Goal: Navigation & Orientation: Find specific page/section

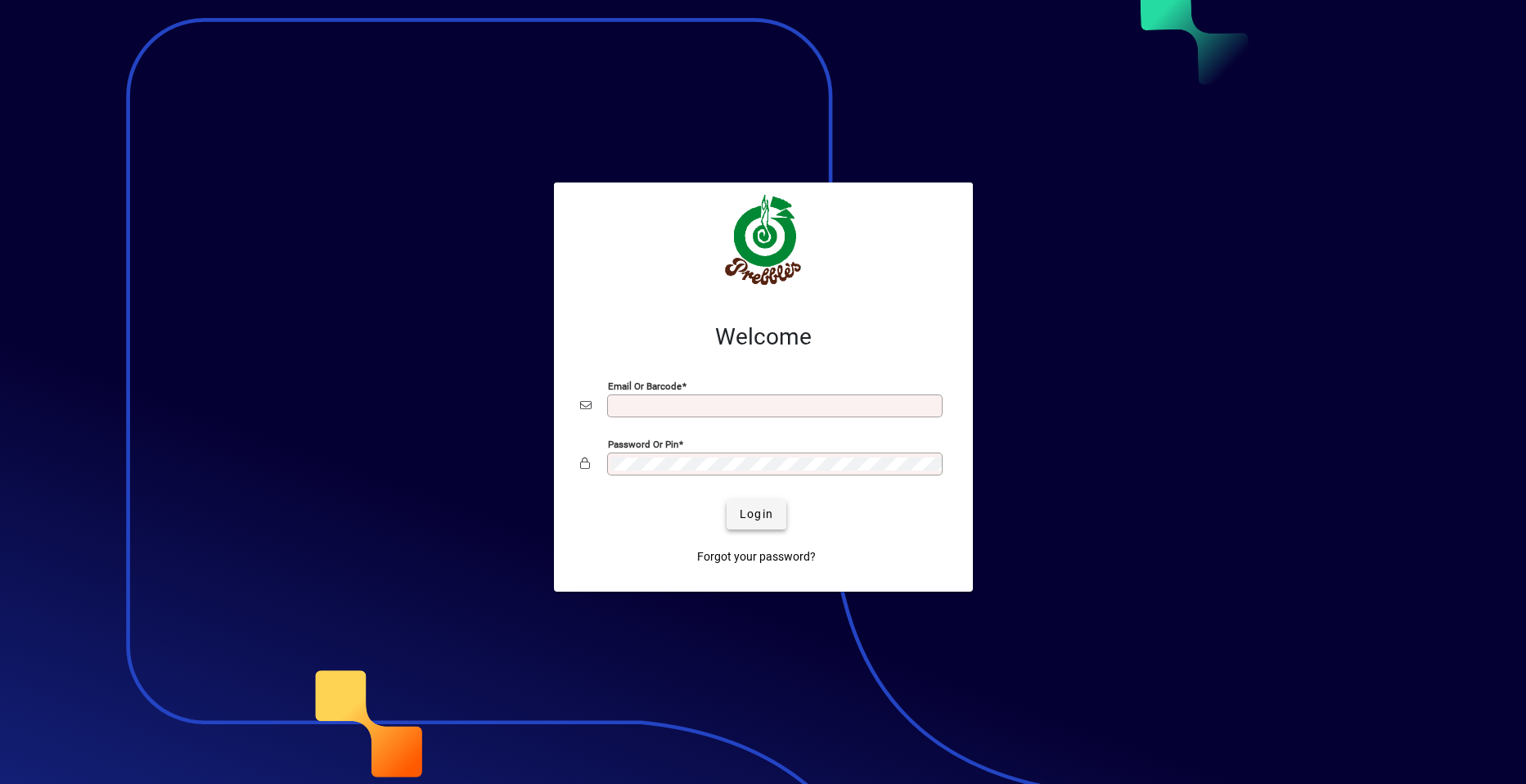
type input "**********"
click at [753, 515] on span "Login" at bounding box center [756, 514] width 34 height 17
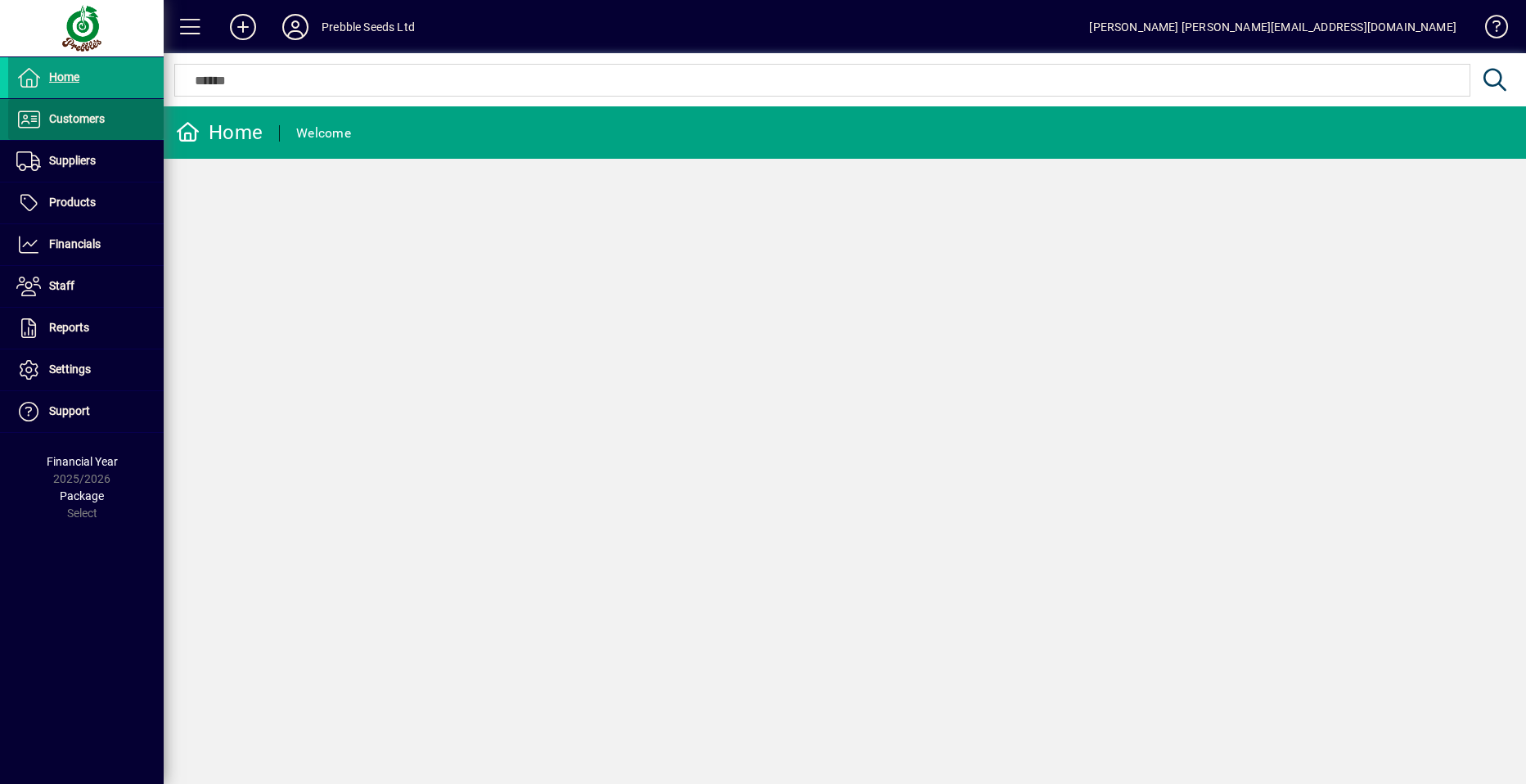
click at [99, 120] on span "Customers" at bounding box center [77, 119] width 56 height 13
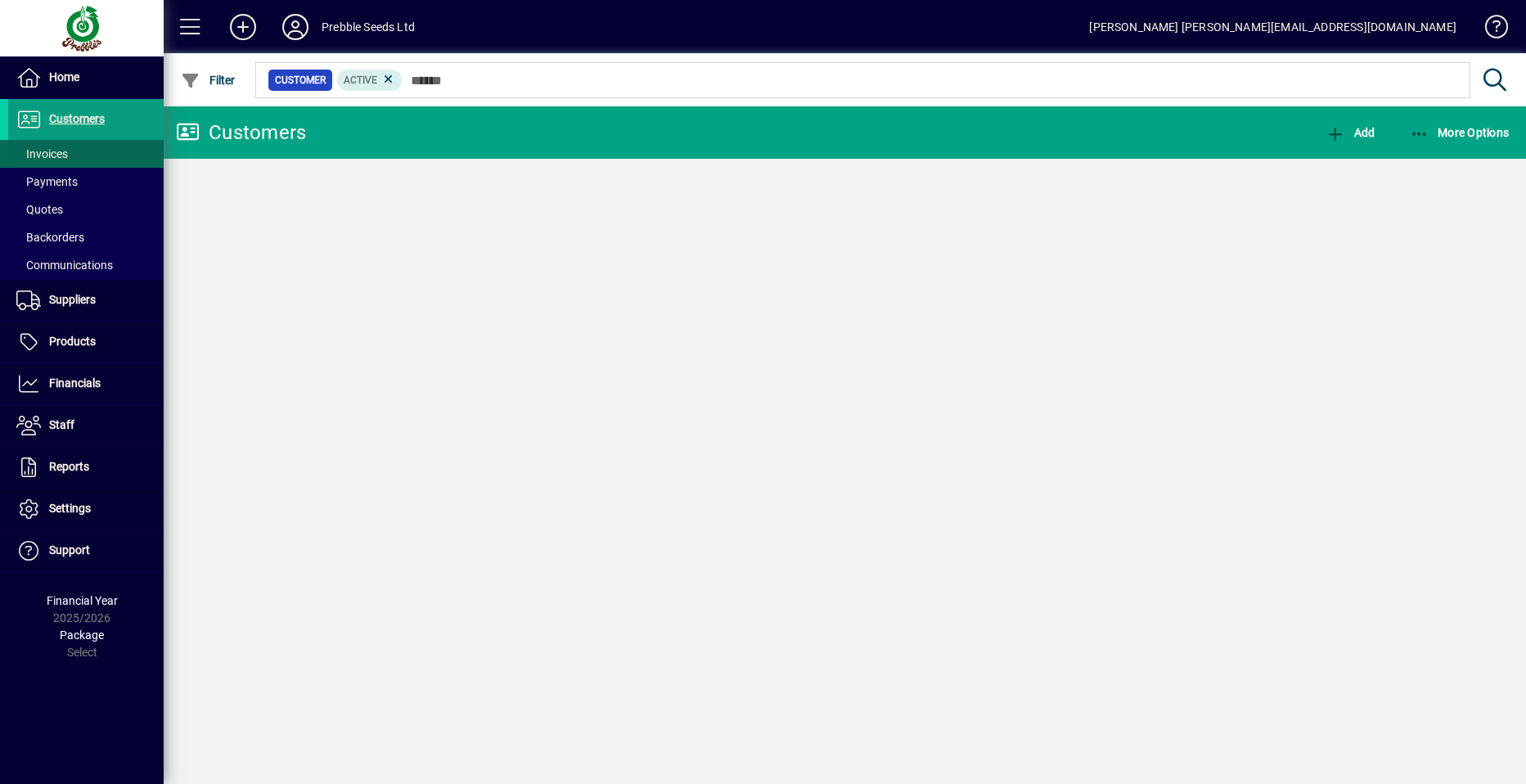
click at [100, 154] on span at bounding box center [86, 153] width 156 height 40
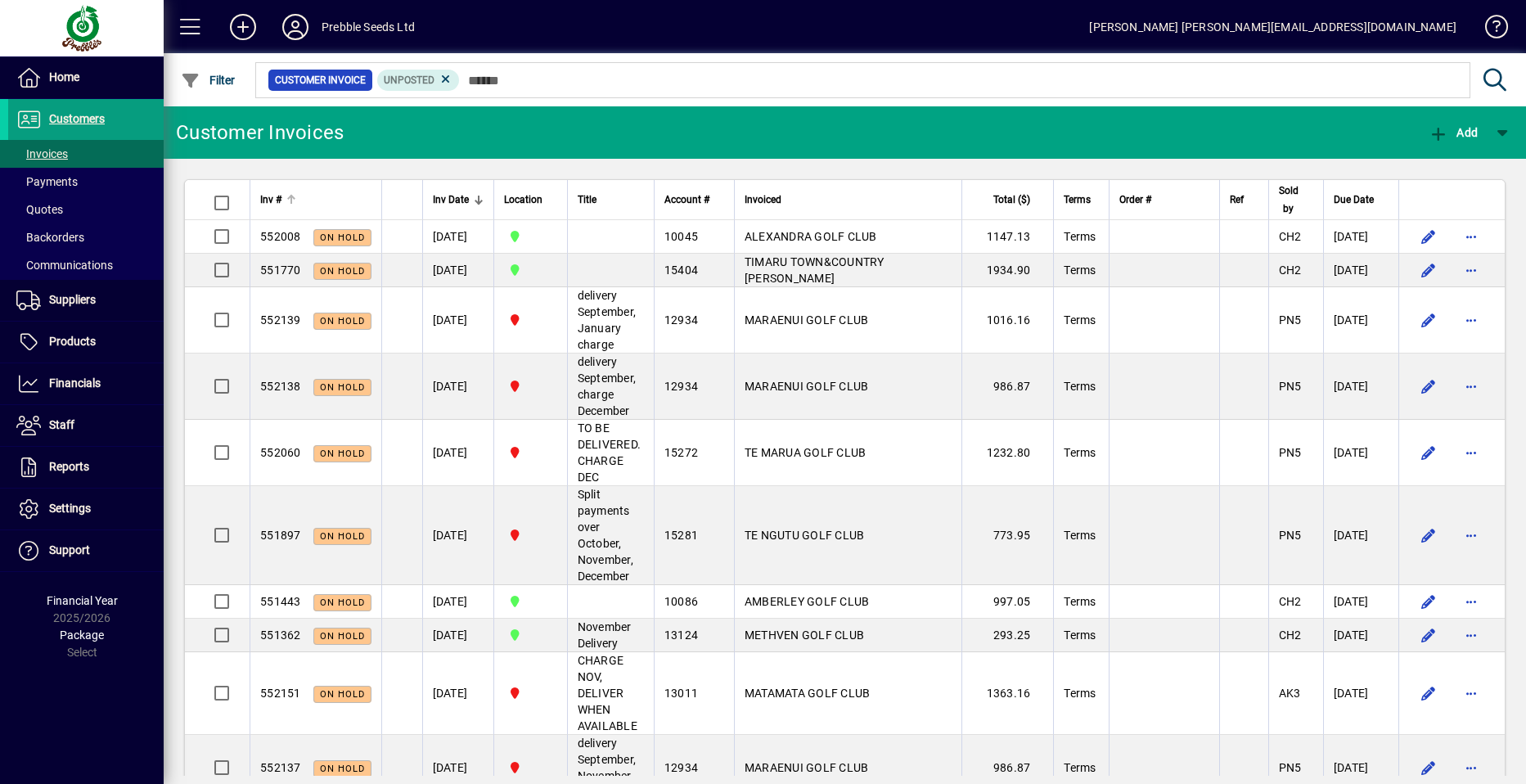
click at [276, 200] on span "Inv #" at bounding box center [270, 199] width 21 height 18
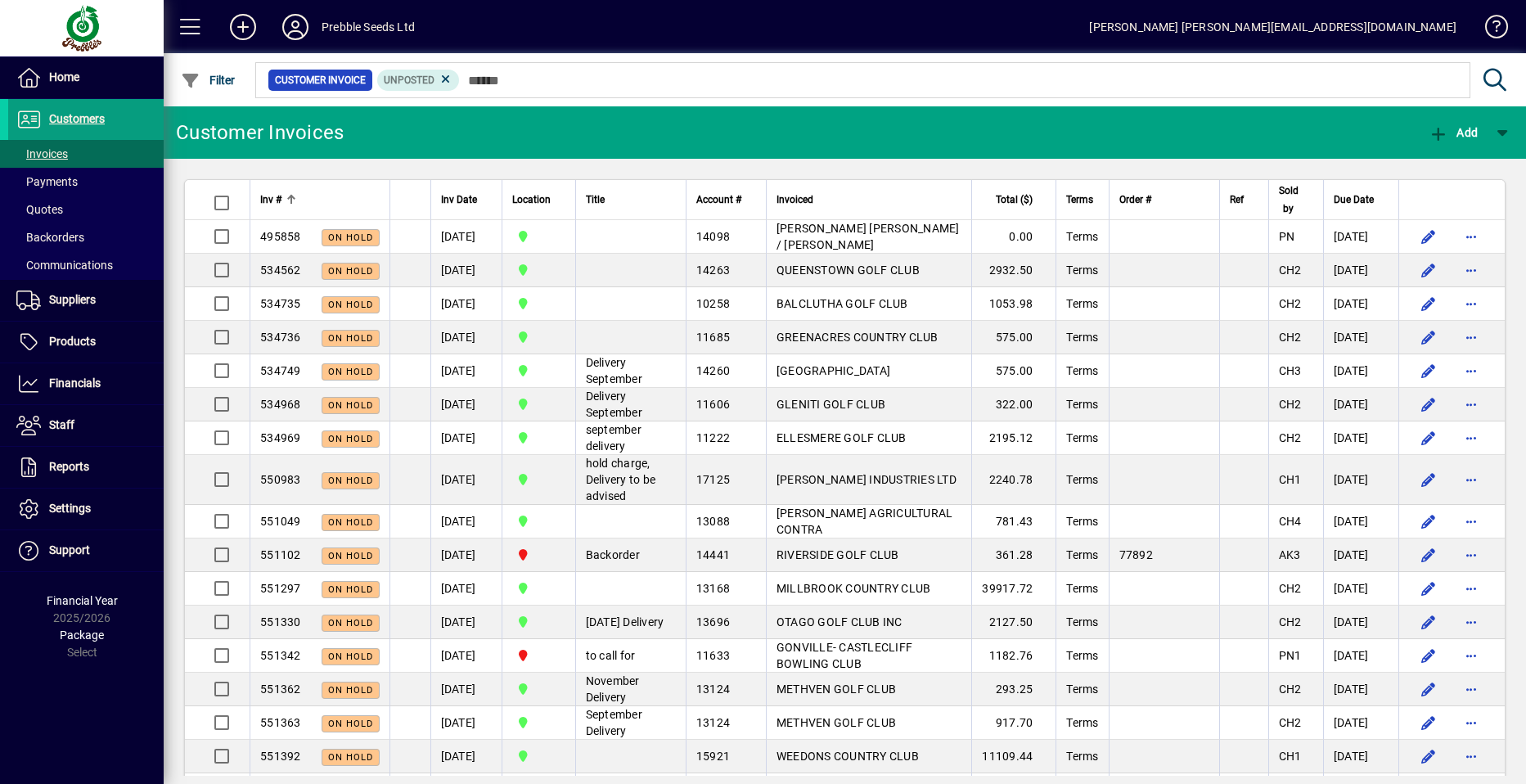
click at [276, 200] on span "Inv #" at bounding box center [270, 199] width 21 height 18
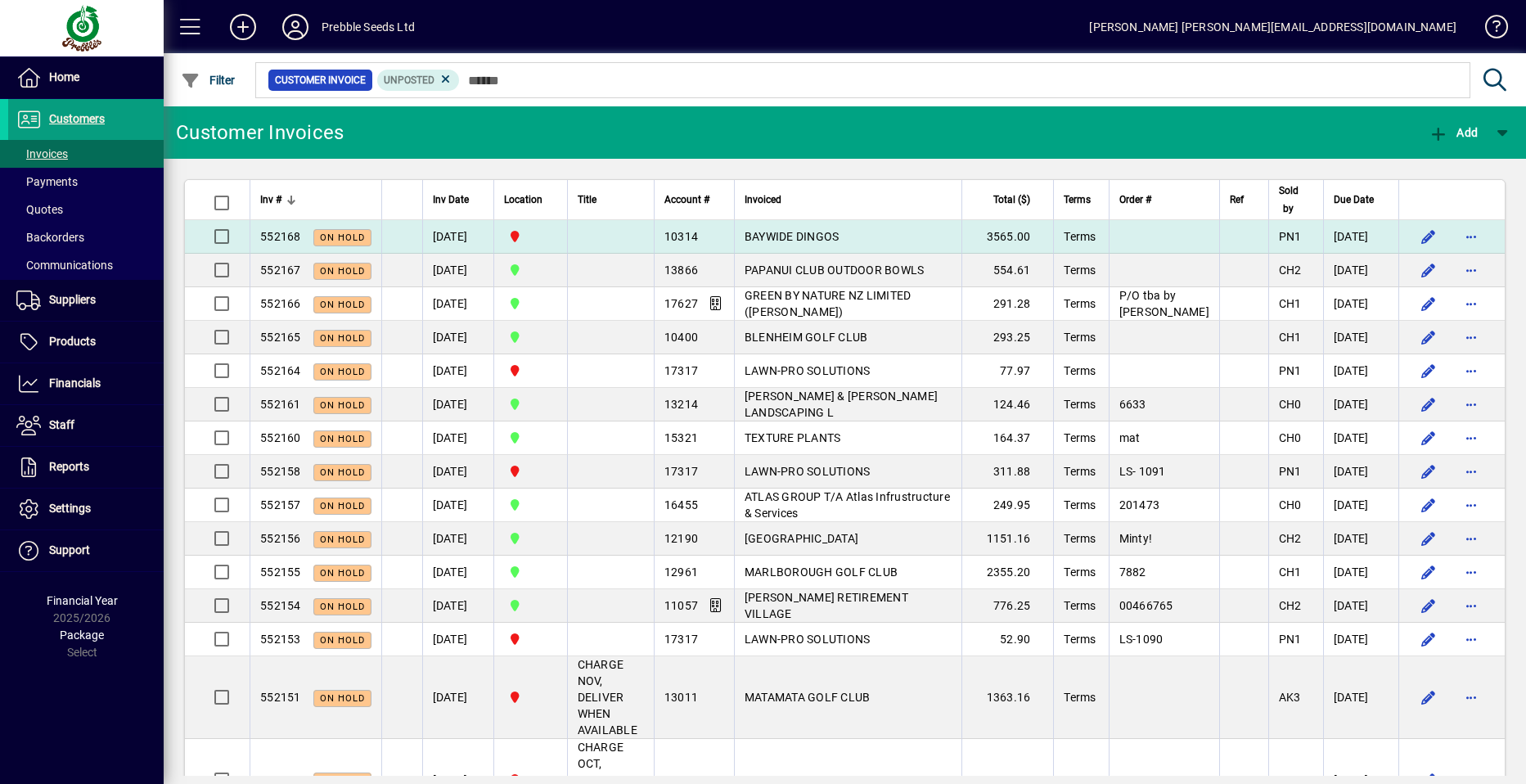
click at [799, 235] on span "BAYWIDE DINGOS" at bounding box center [792, 237] width 95 height 13
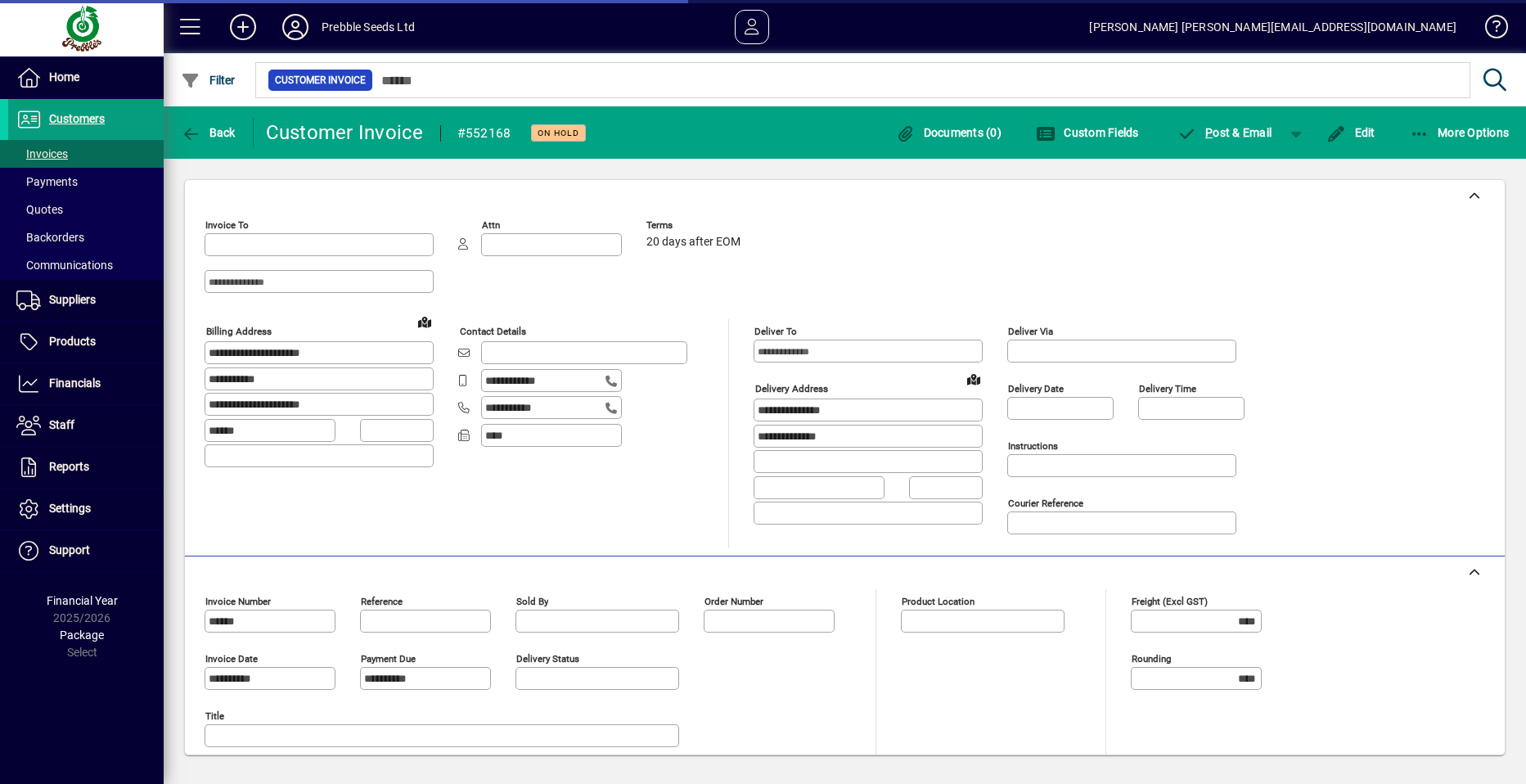
type input "**********"
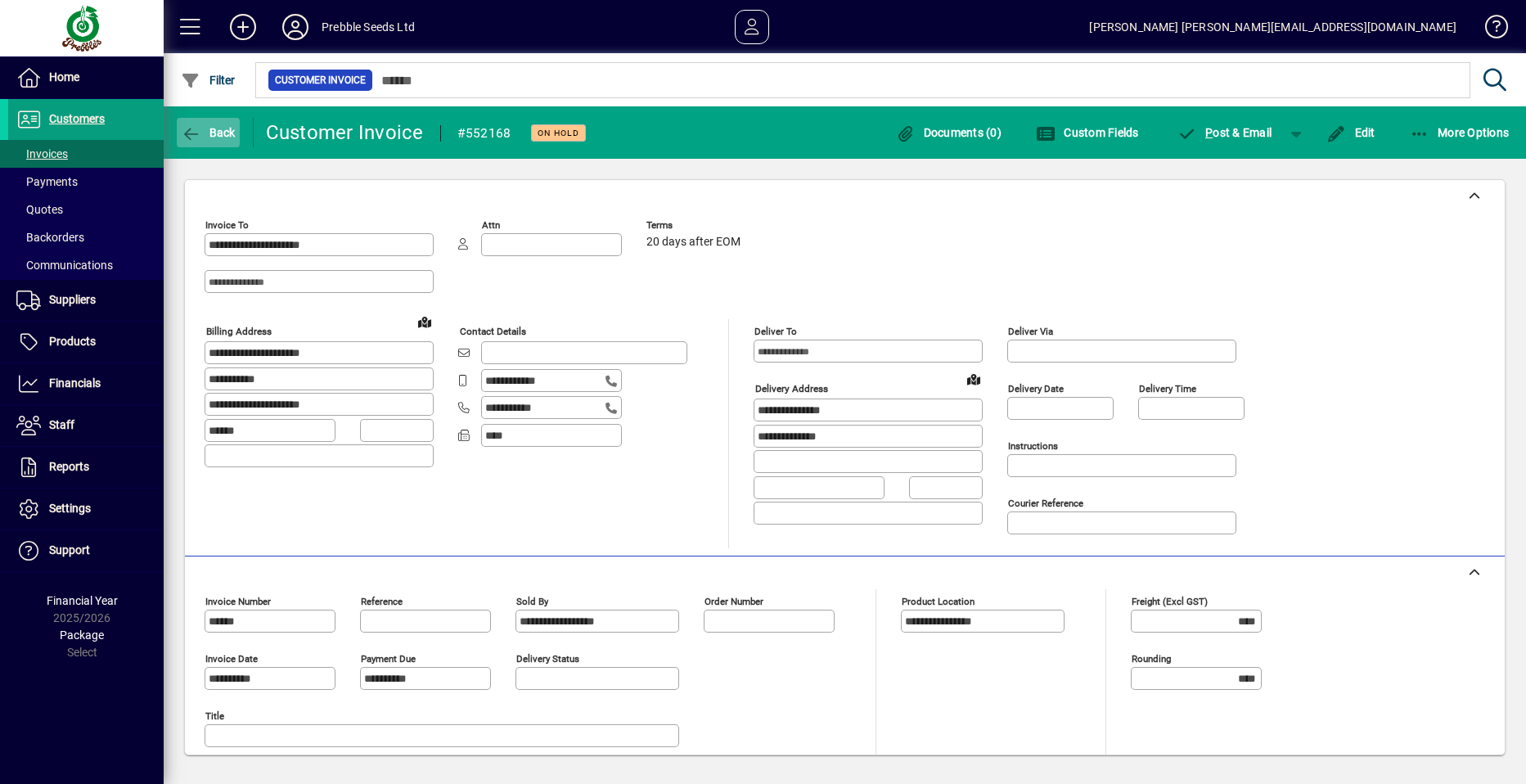
click at [220, 130] on span "Back" at bounding box center [208, 133] width 55 height 13
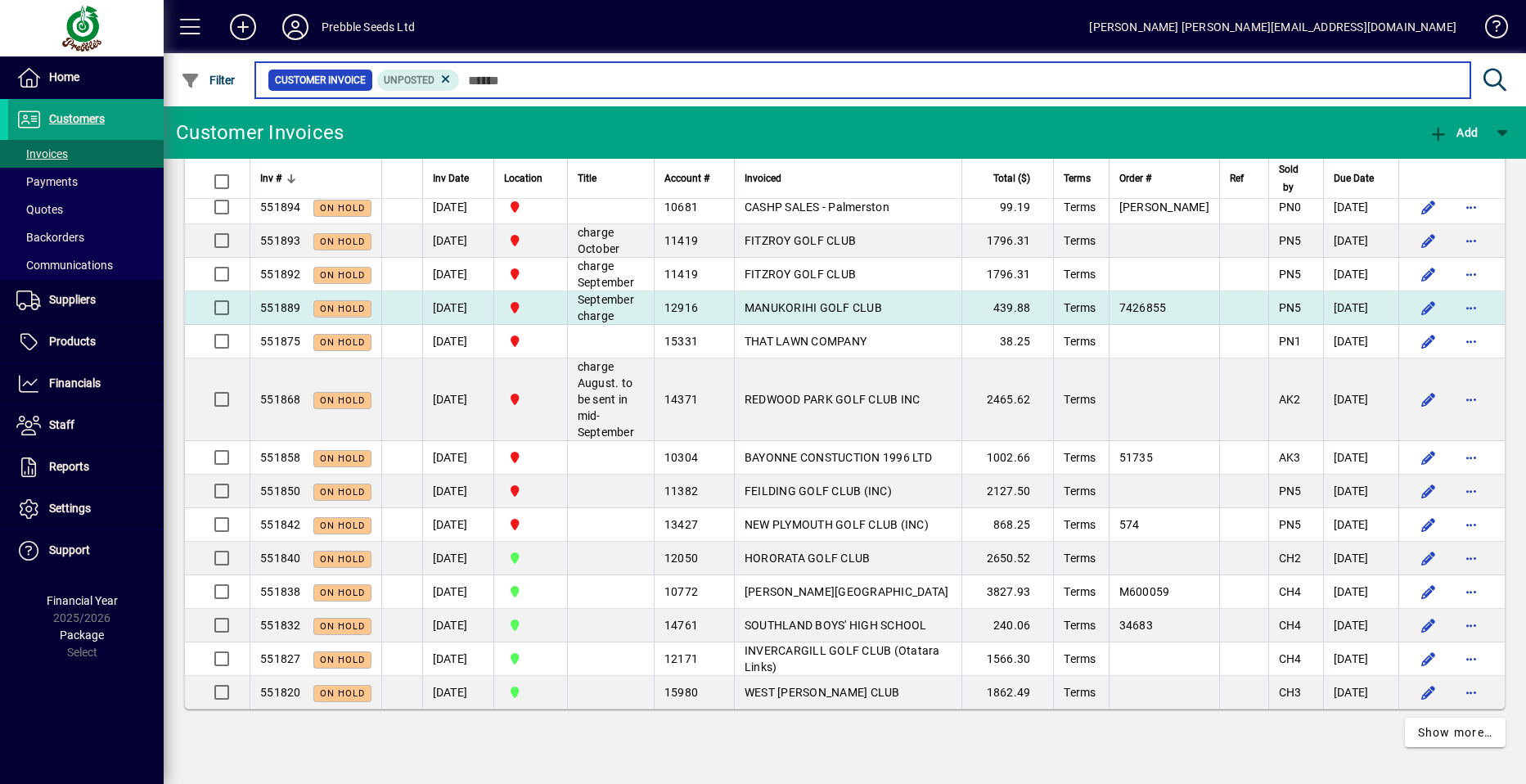
scroll to position [3977, 0]
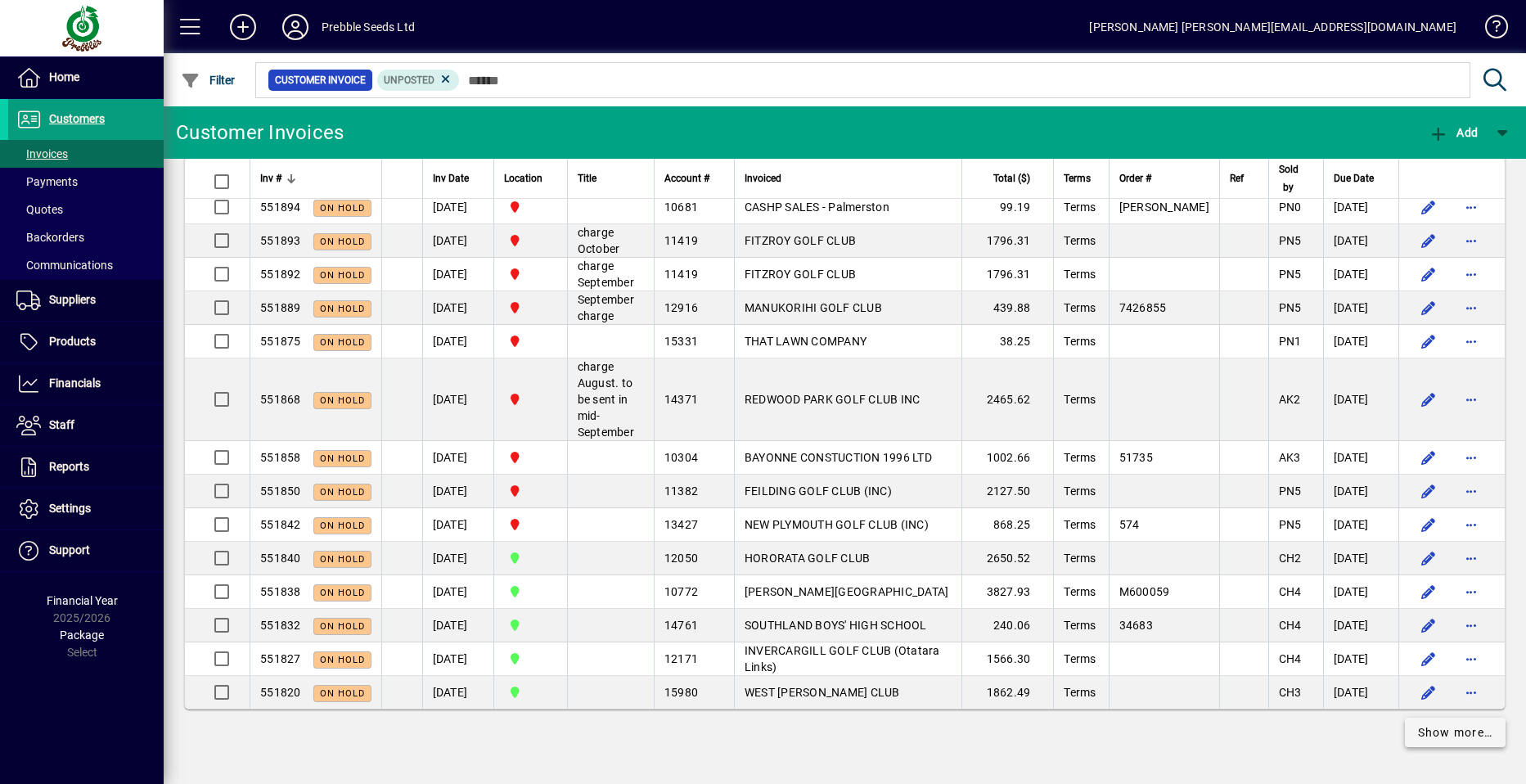
click at [1440, 739] on span "Show more…" at bounding box center [1454, 733] width 75 height 17
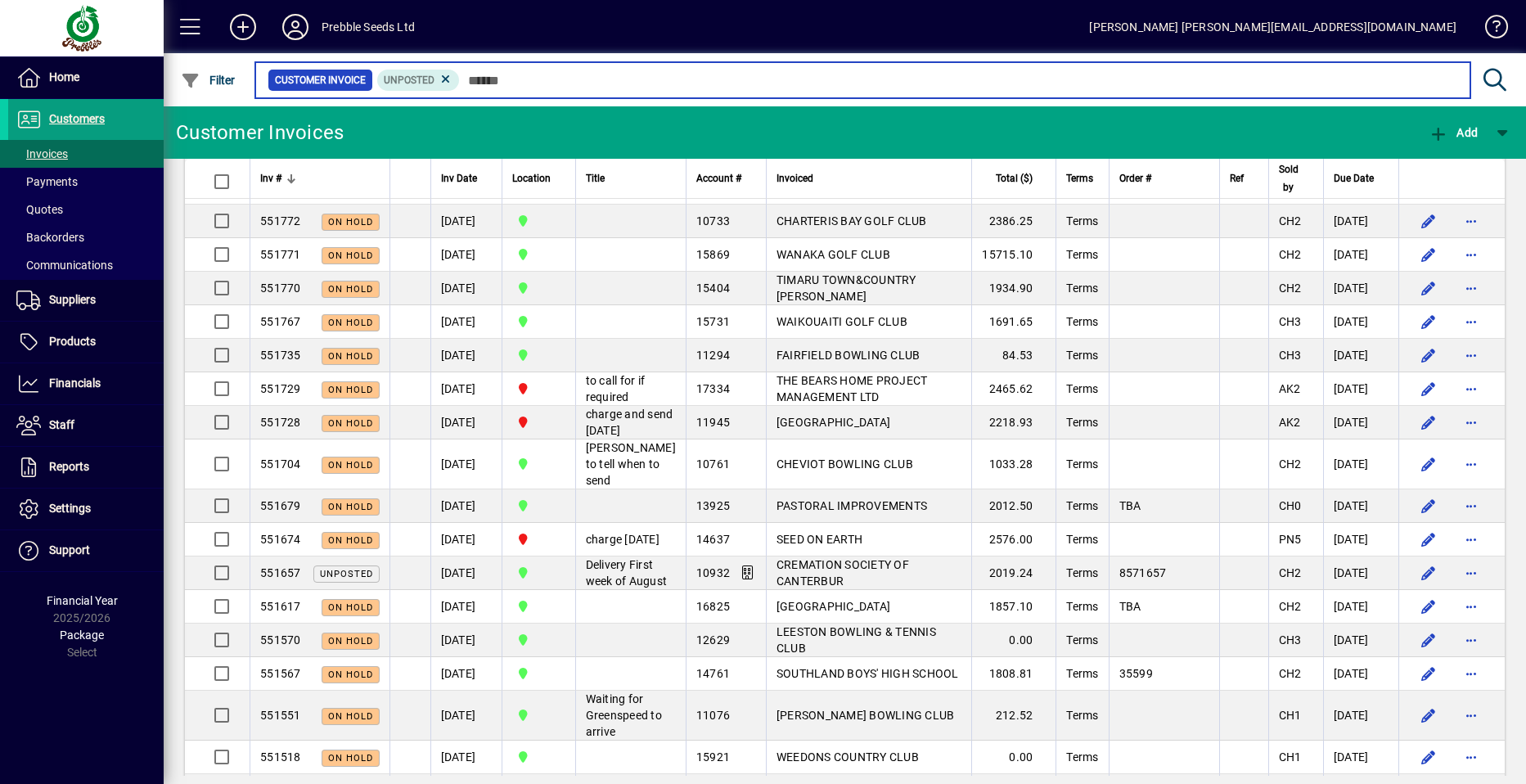
scroll to position [4090, 0]
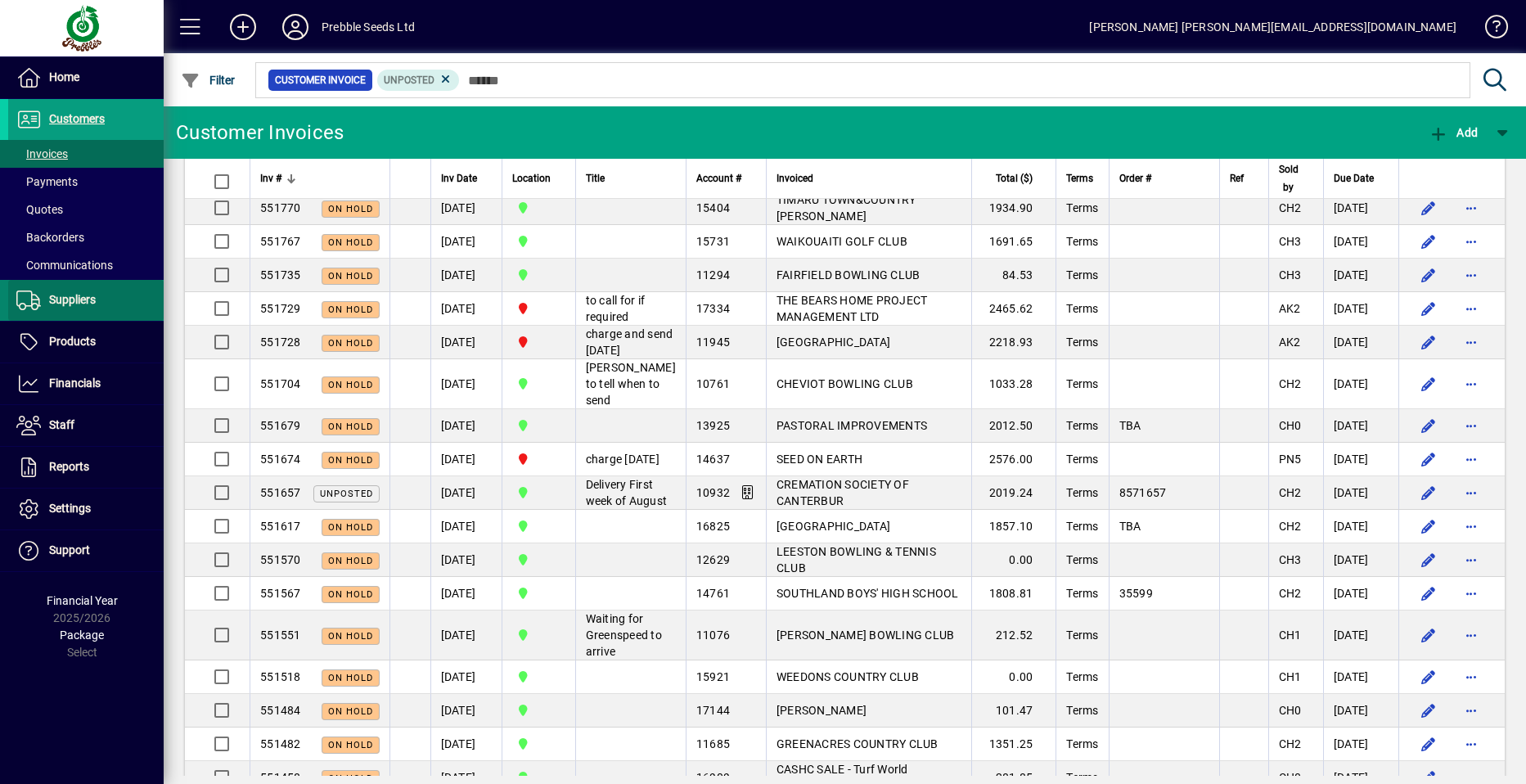
click at [93, 297] on span "Suppliers" at bounding box center [72, 300] width 46 height 13
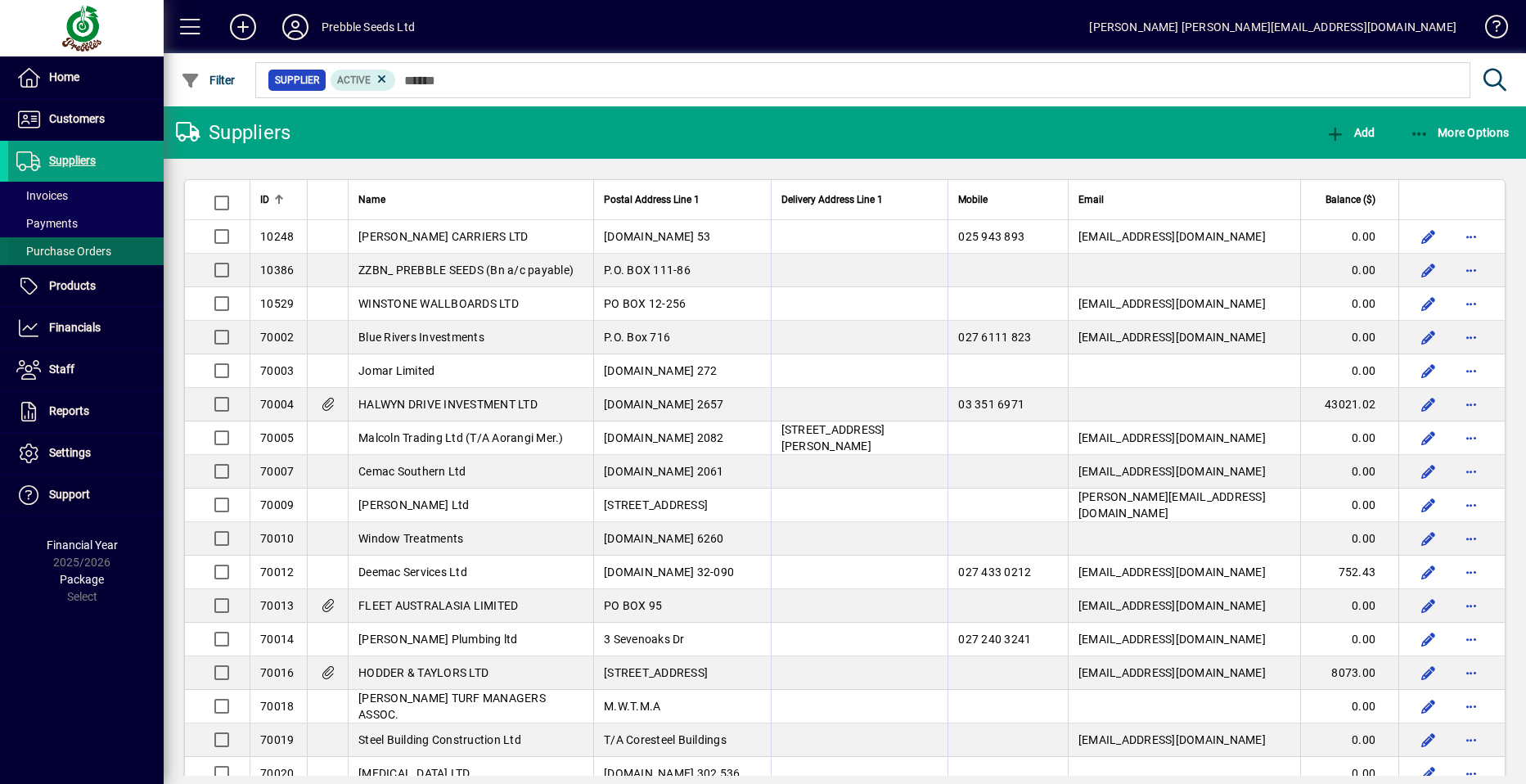
click at [72, 248] on span "Purchase Orders" at bounding box center [63, 251] width 95 height 13
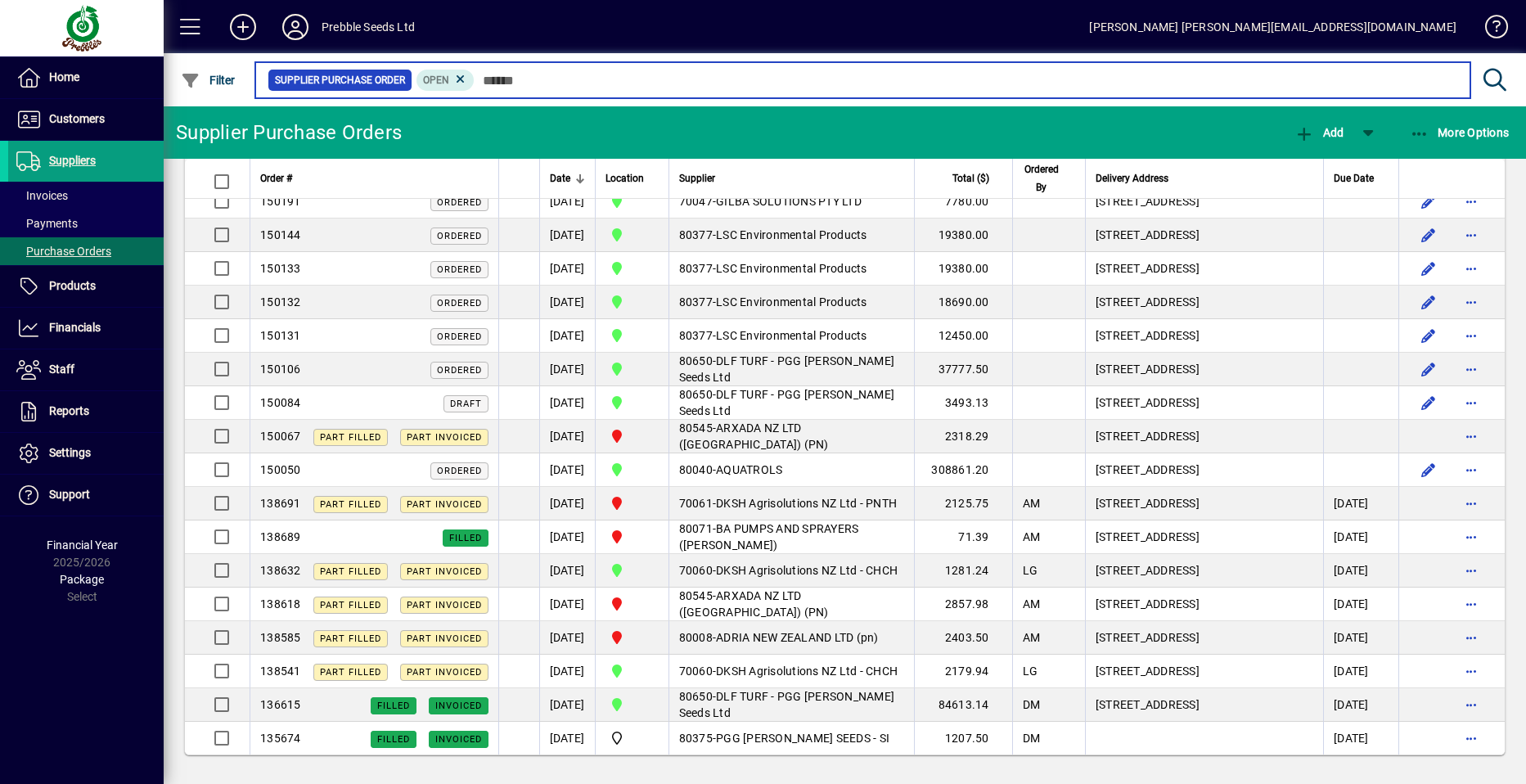
scroll to position [1660, 0]
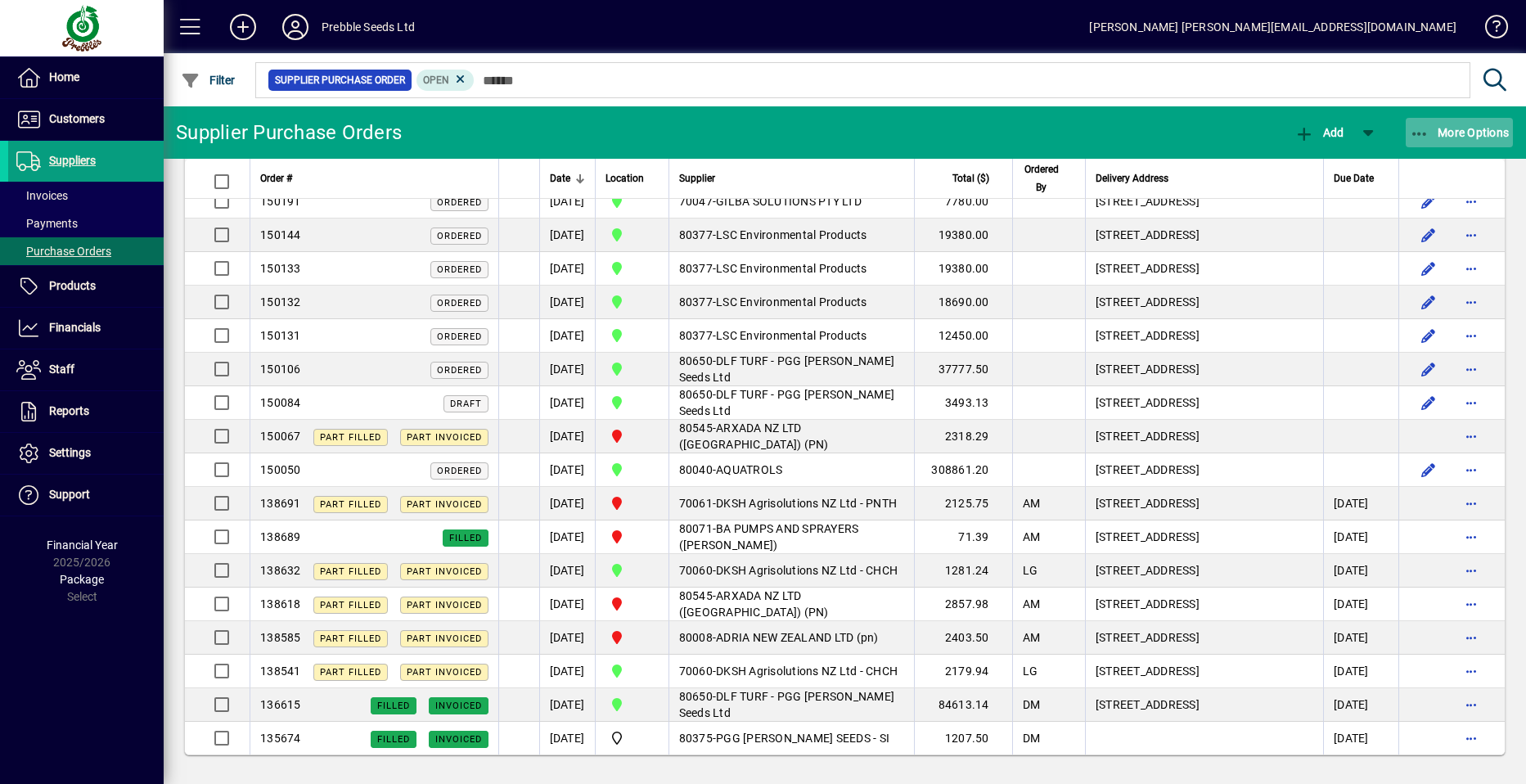
click at [1477, 131] on span "More Options" at bounding box center [1459, 133] width 100 height 13
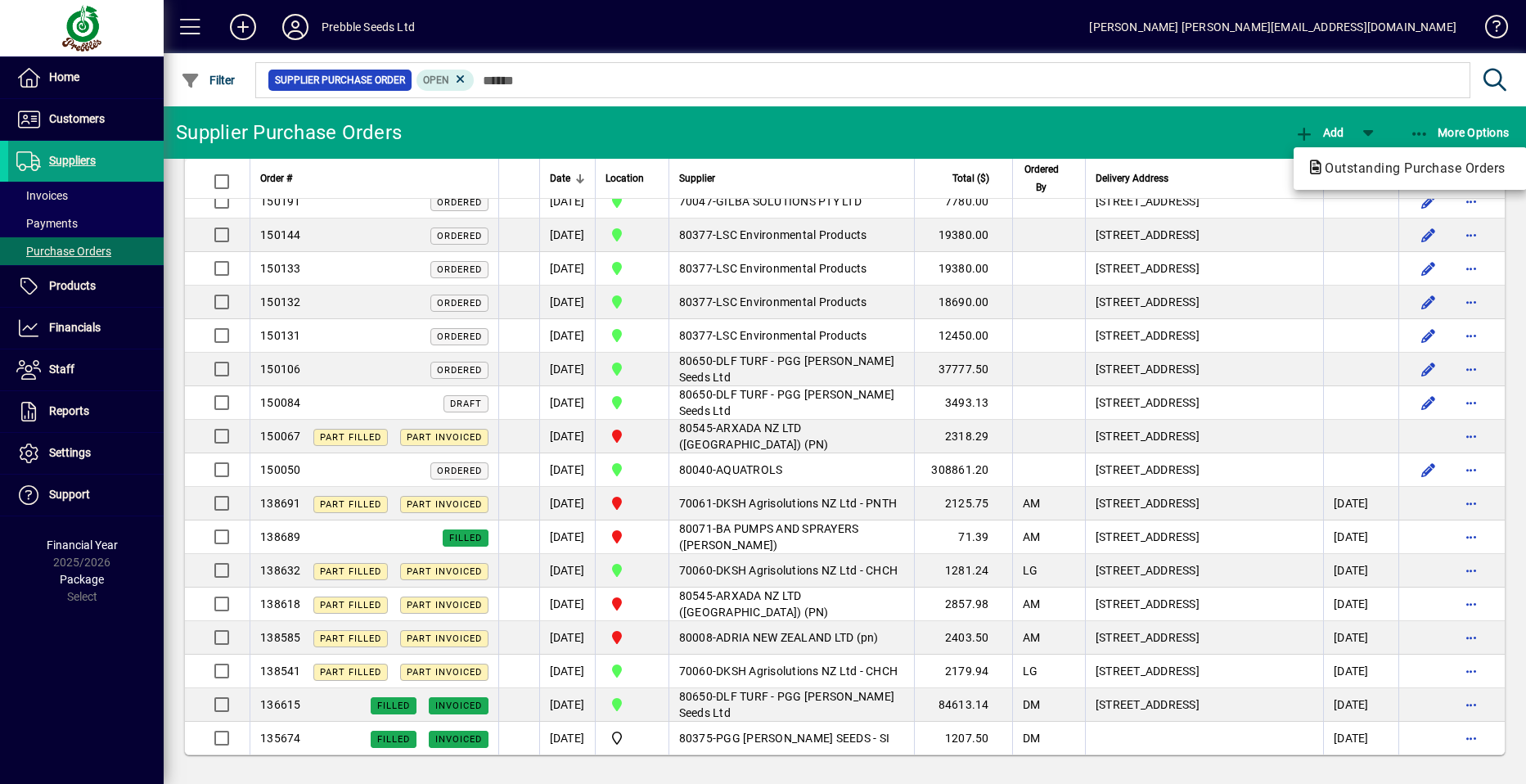
click at [75, 161] on div at bounding box center [763, 392] width 1526 height 784
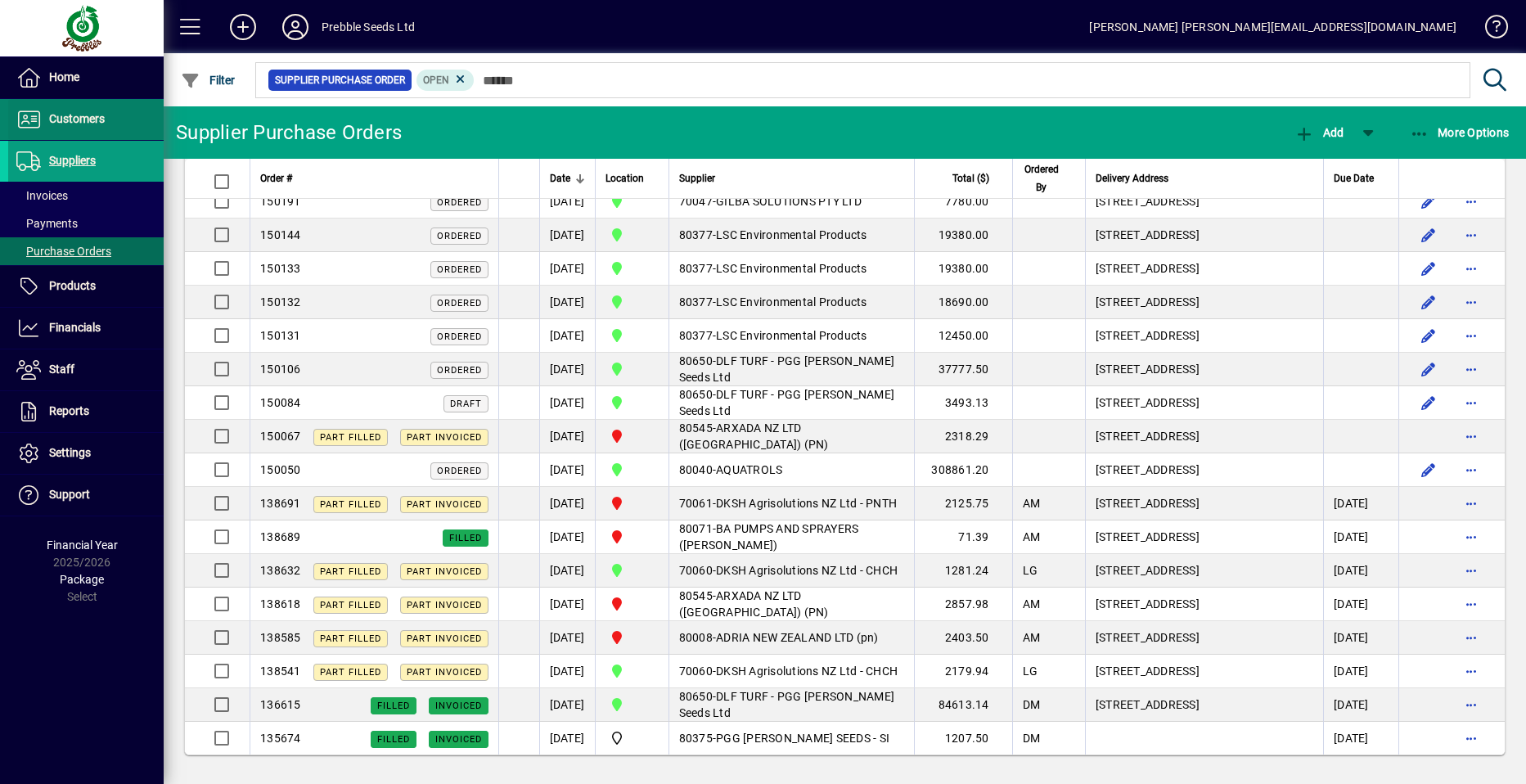
click at [86, 115] on span "Customers" at bounding box center [77, 119] width 56 height 13
